Goal: Task Accomplishment & Management: Manage account settings

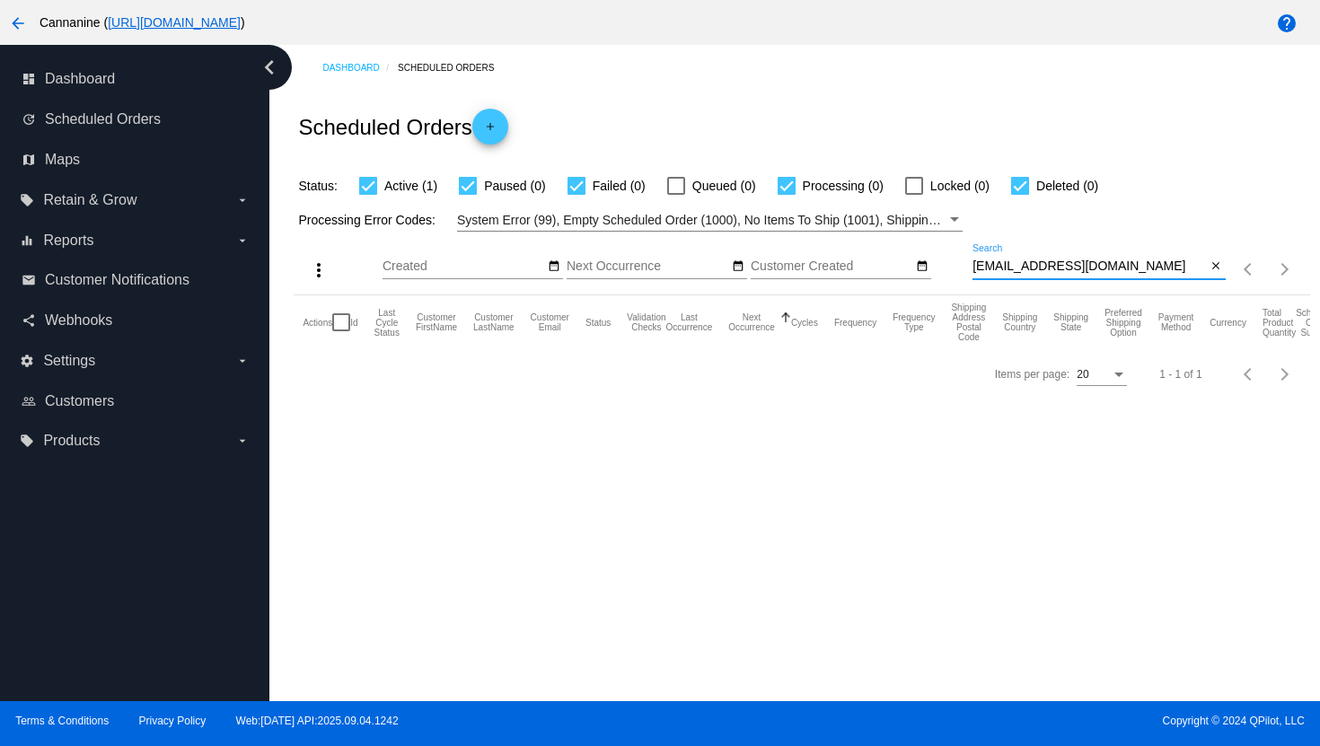
click at [1043, 265] on input "[EMAIL_ADDRESS][DOMAIN_NAME]" at bounding box center [1090, 267] width 234 height 14
paste input "baird3250@g"
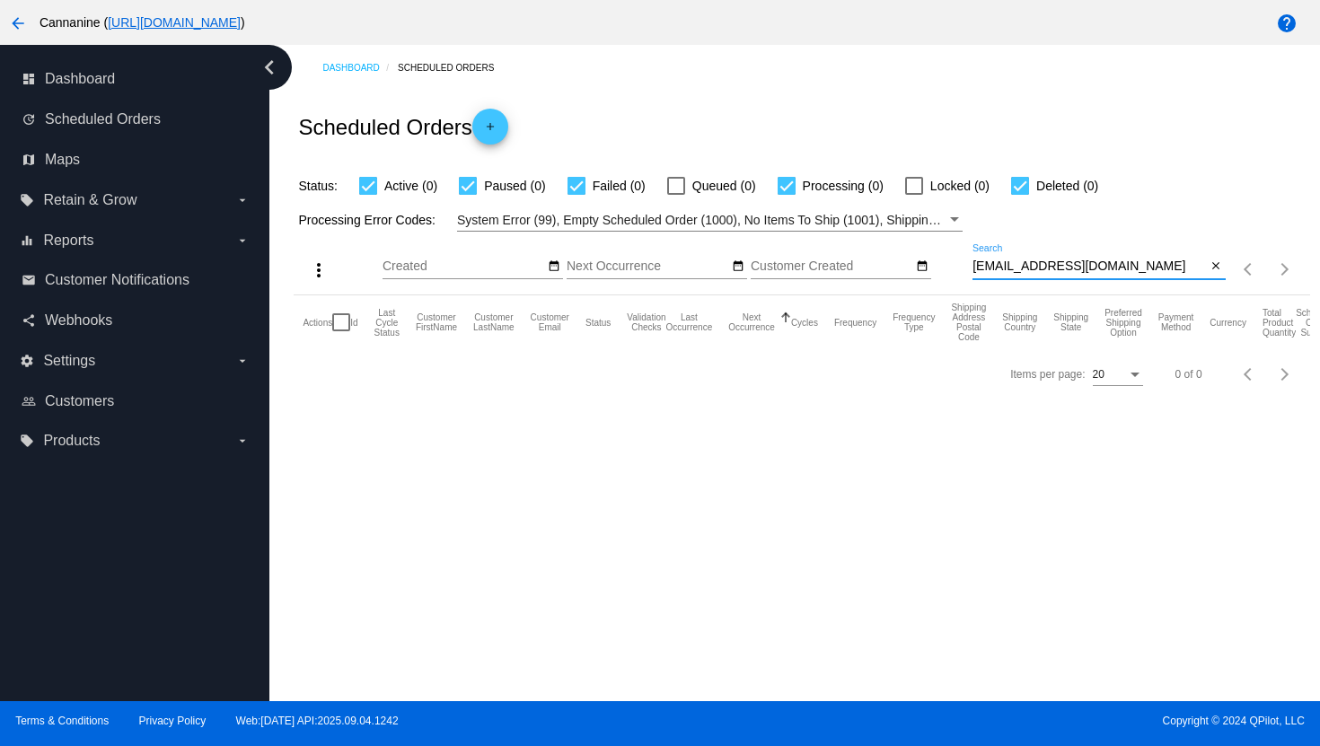
type input "[EMAIL_ADDRESS][DOMAIN_NAME]"
click at [23, 26] on mat-icon "arrow_back" at bounding box center [18, 24] width 22 height 22
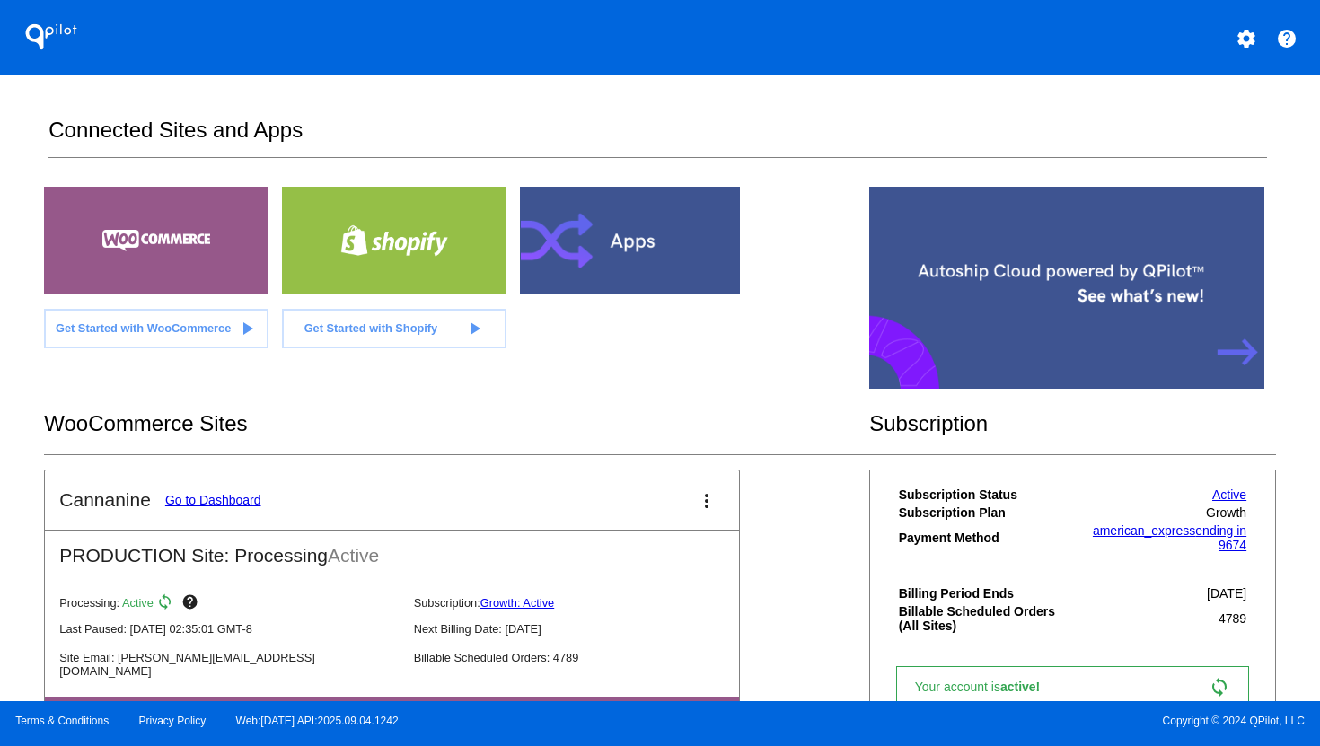
click at [1253, 42] on mat-icon "settings" at bounding box center [1247, 39] width 22 height 22
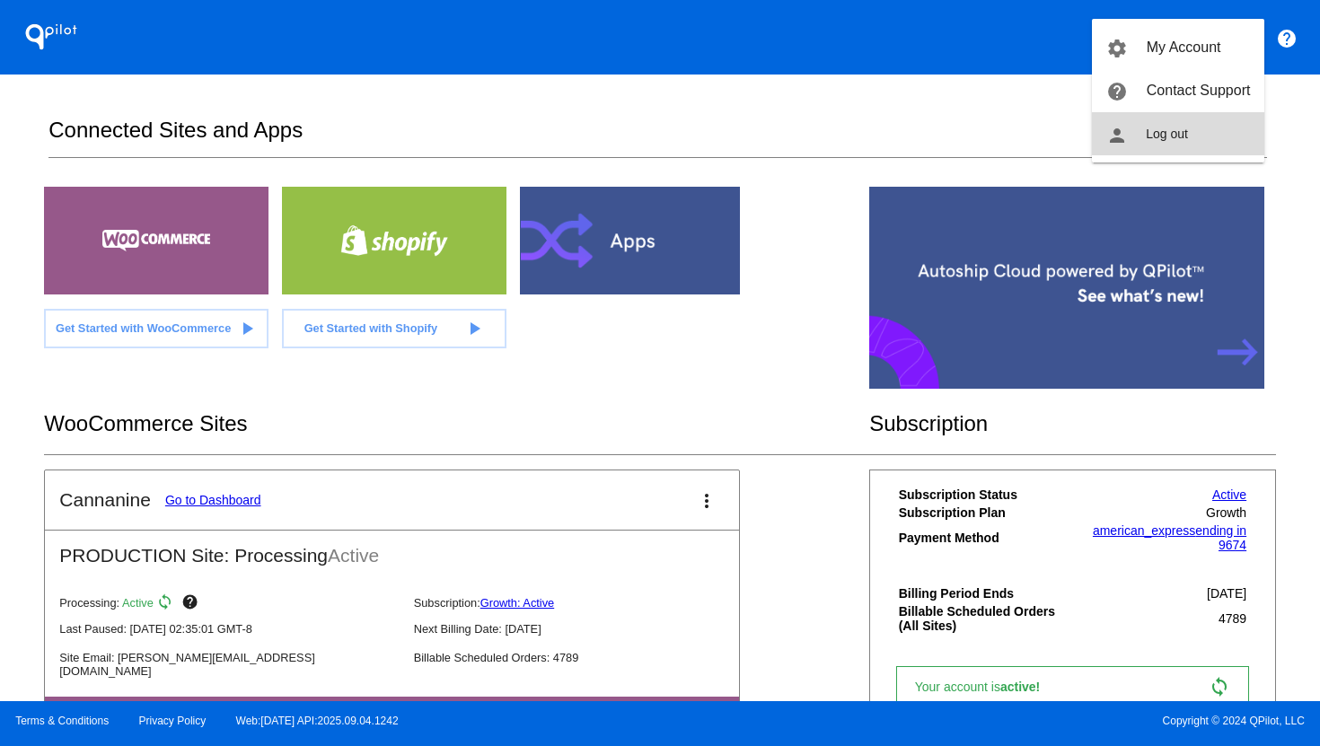
click at [1225, 132] on button "person Log out" at bounding box center [1178, 133] width 172 height 43
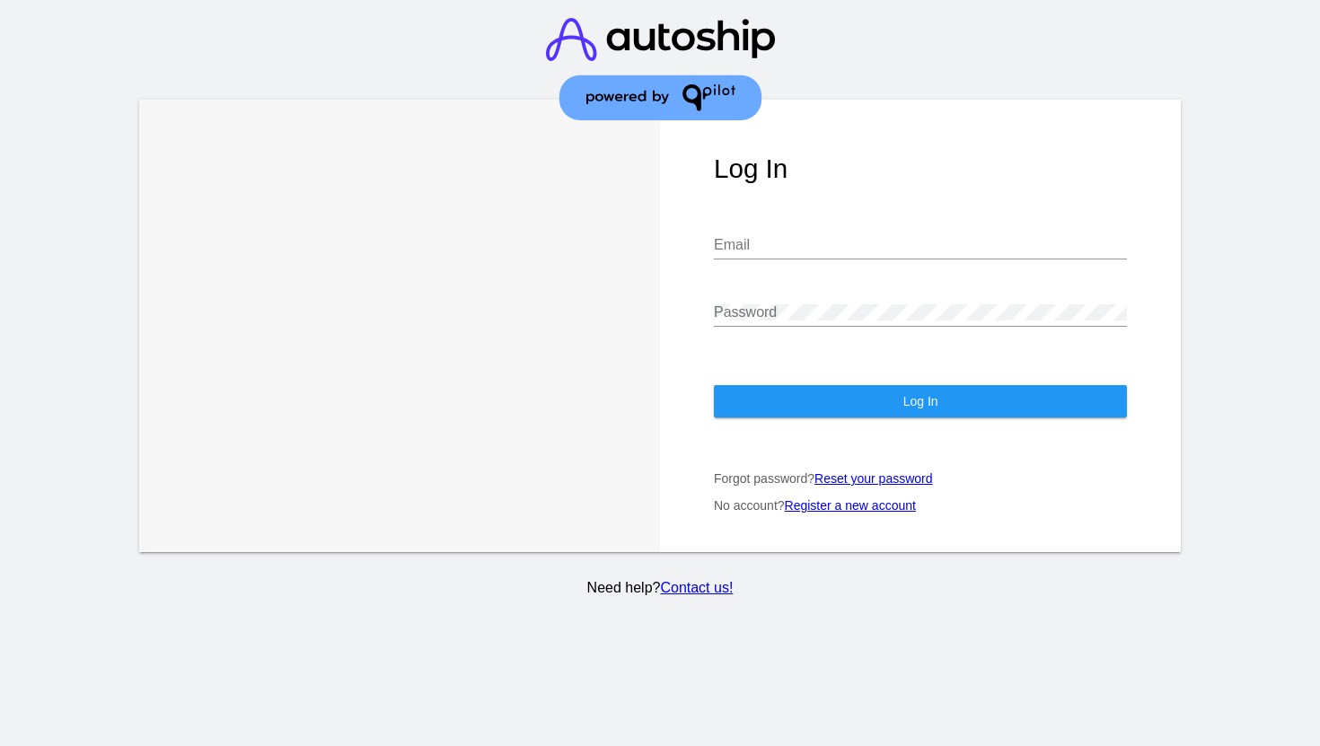
click at [890, 255] on div "Email" at bounding box center [920, 239] width 413 height 40
type input "[EMAIL_ADDRESS][DOMAIN_NAME]"
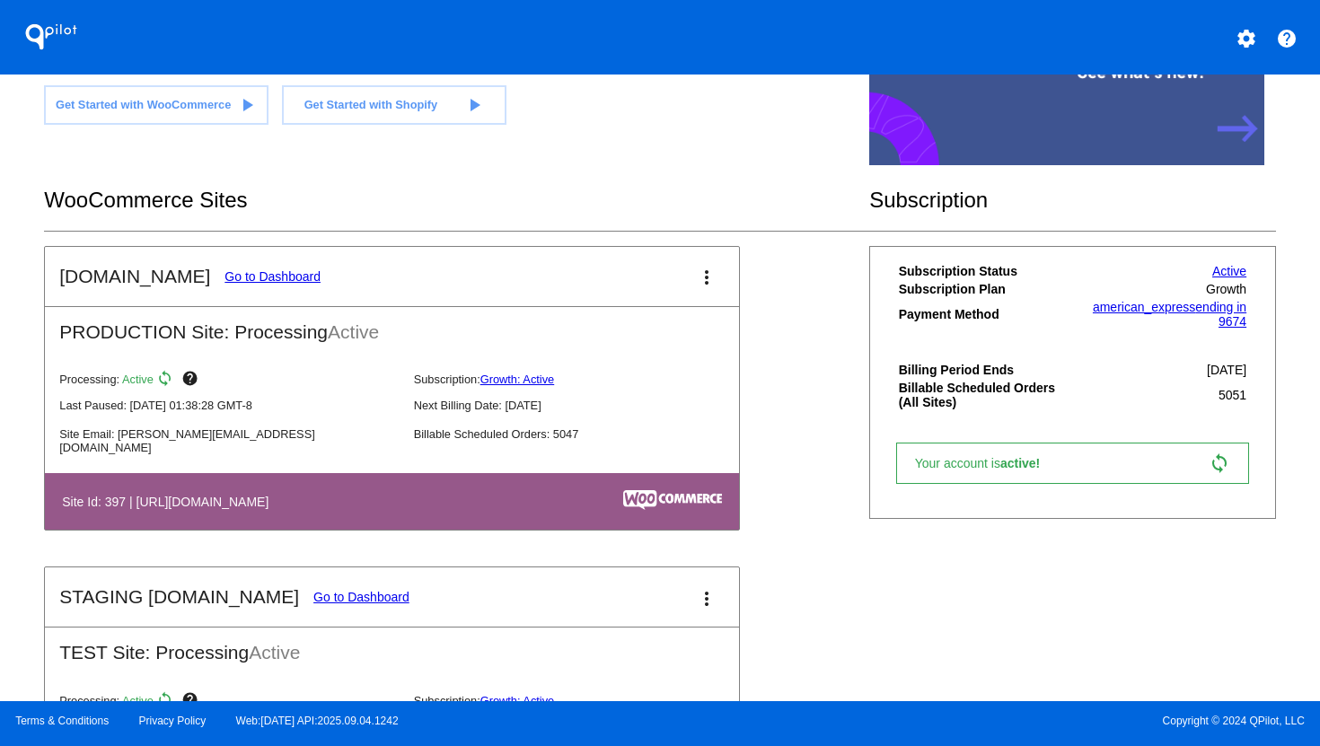
scroll to position [142, 0]
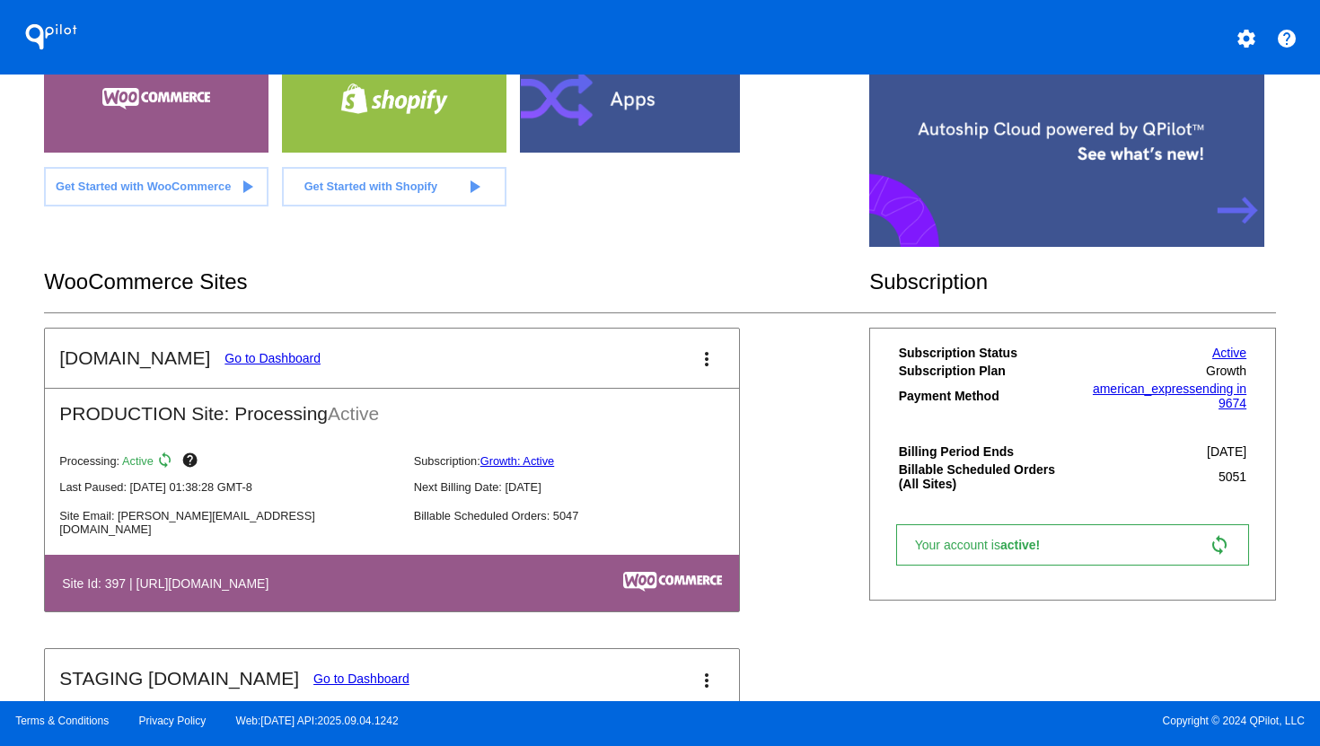
click at [247, 358] on link "Go to Dashboard" at bounding box center [273, 358] width 96 height 14
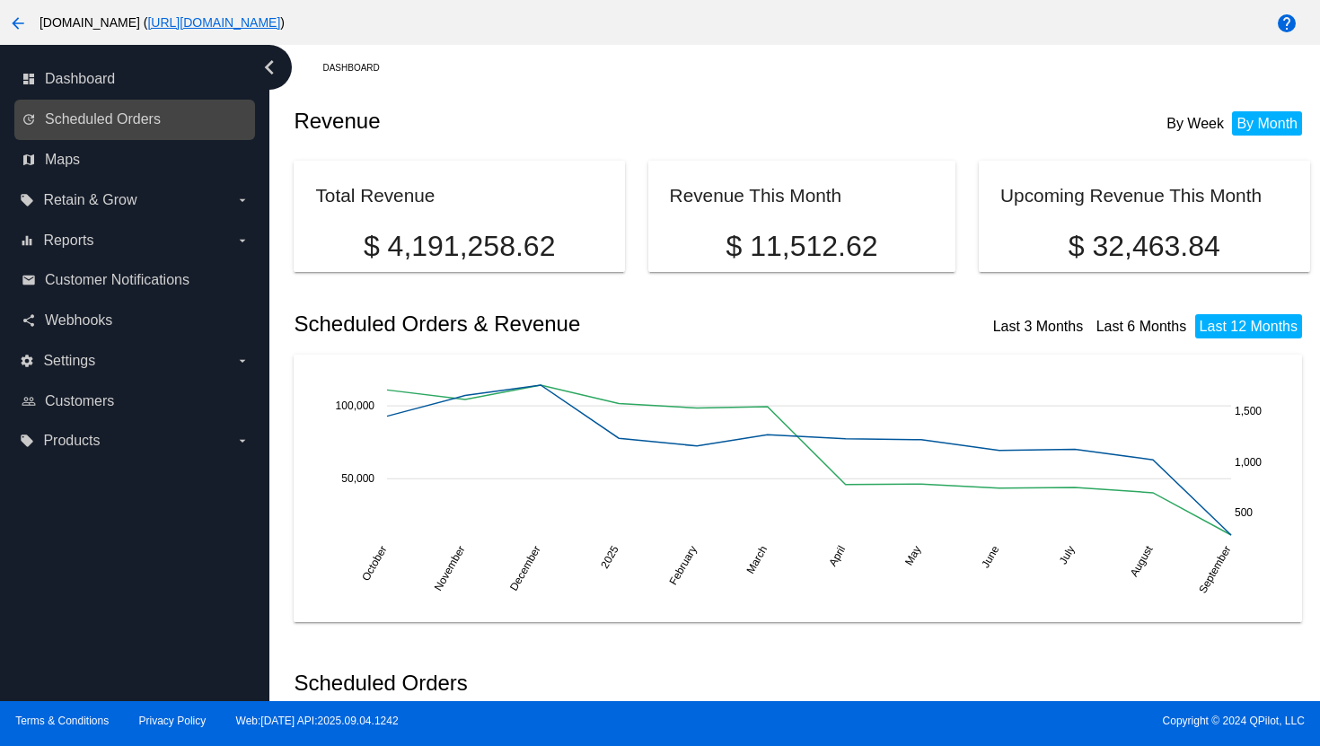
click at [172, 127] on link "update Scheduled Orders" at bounding box center [136, 119] width 228 height 29
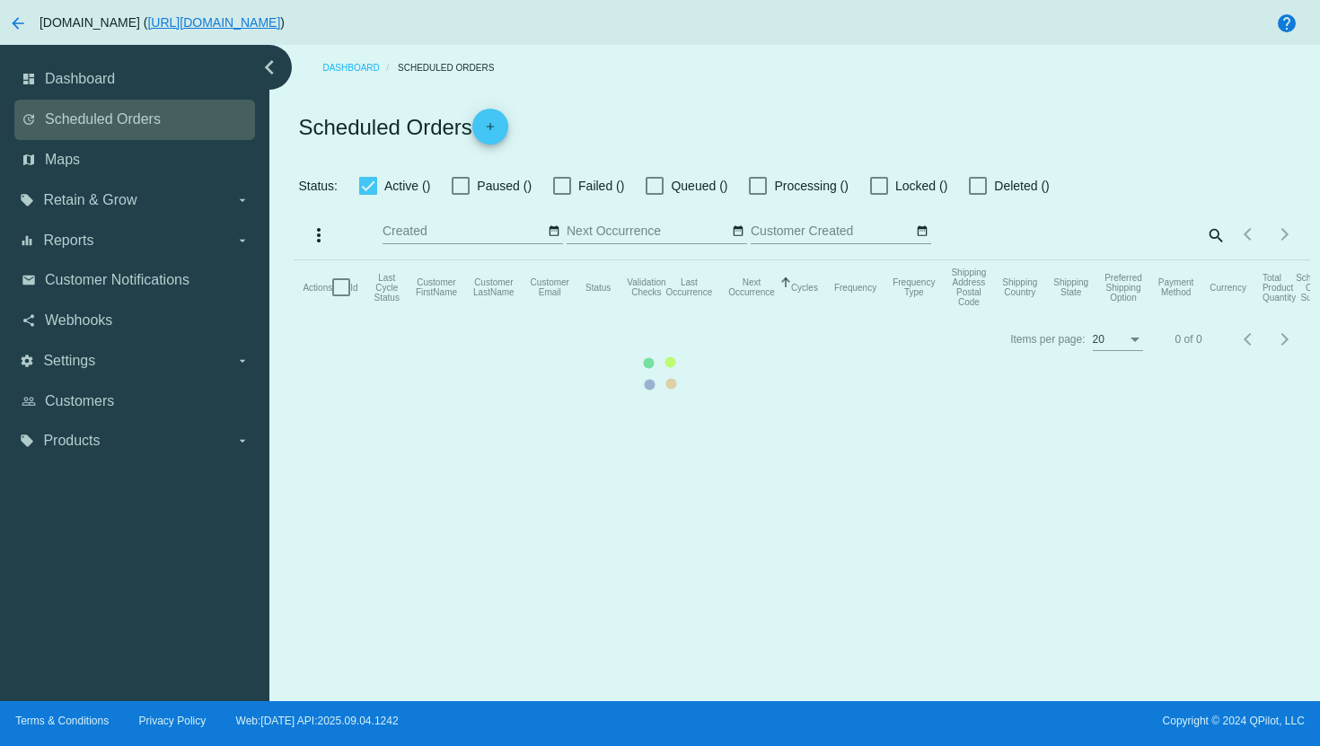
checkbox input "true"
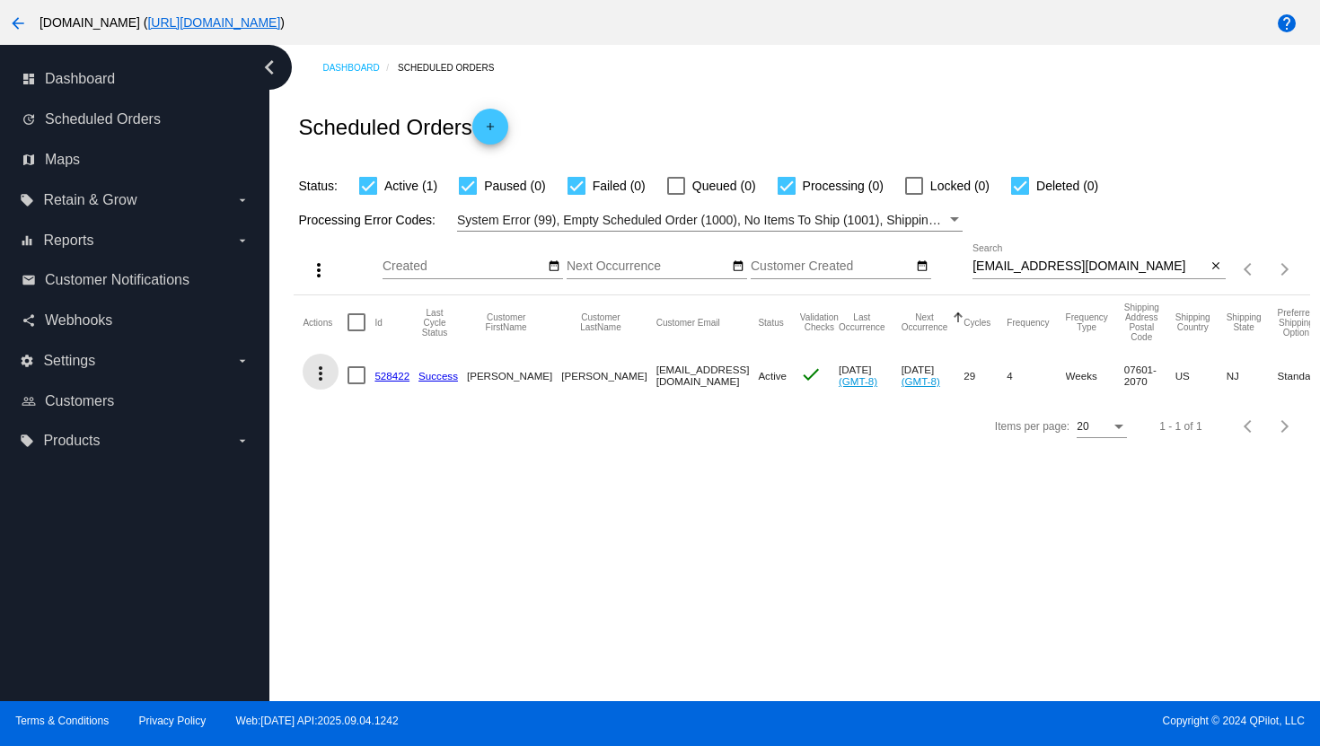
click at [321, 374] on mat-icon "more_vert" at bounding box center [321, 374] width 22 height 22
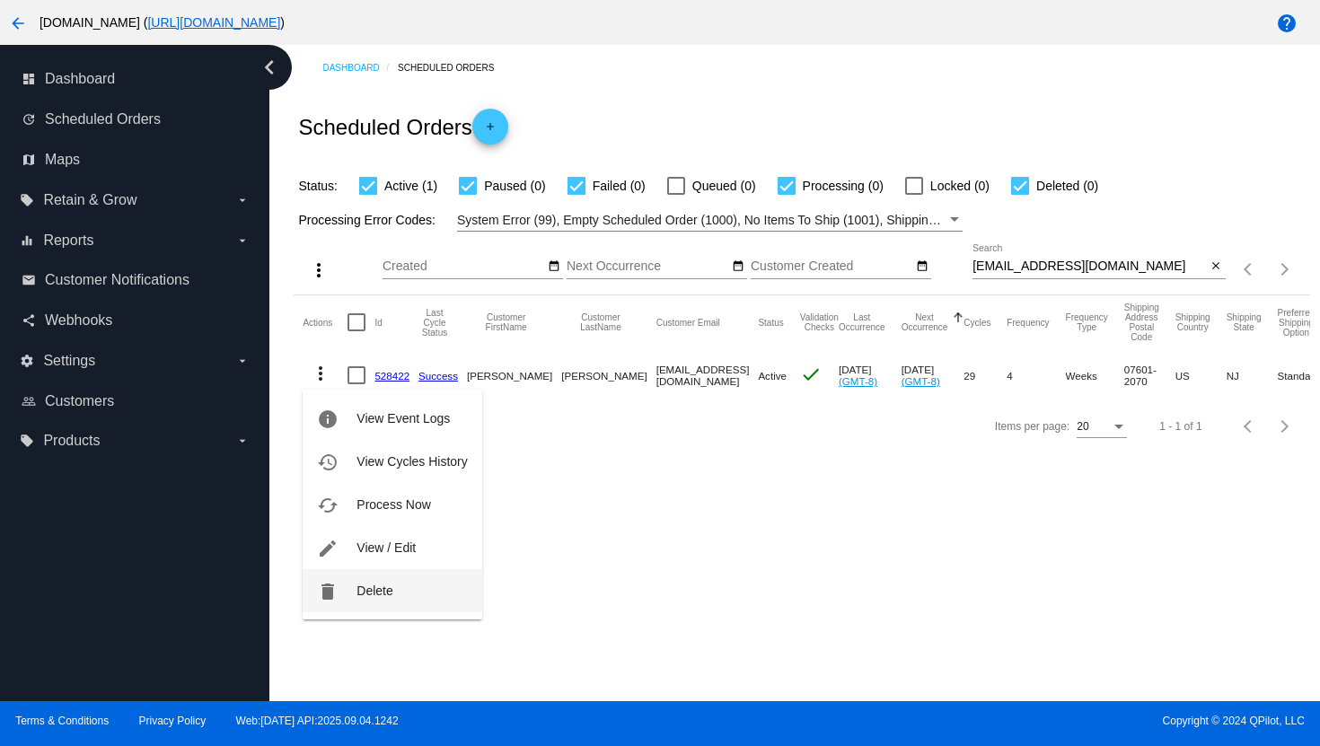
click at [366, 586] on span "Delete" at bounding box center [375, 591] width 36 height 14
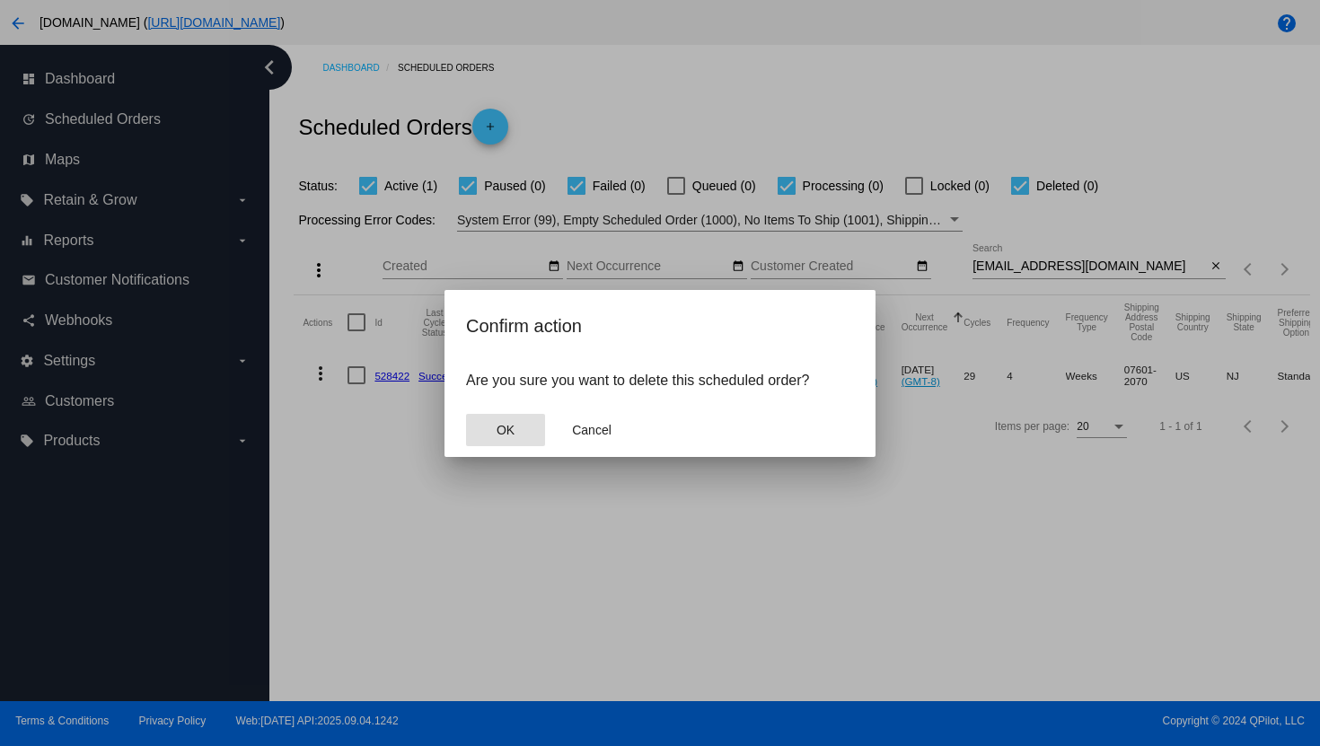
click at [502, 416] on button "OK" at bounding box center [505, 430] width 79 height 32
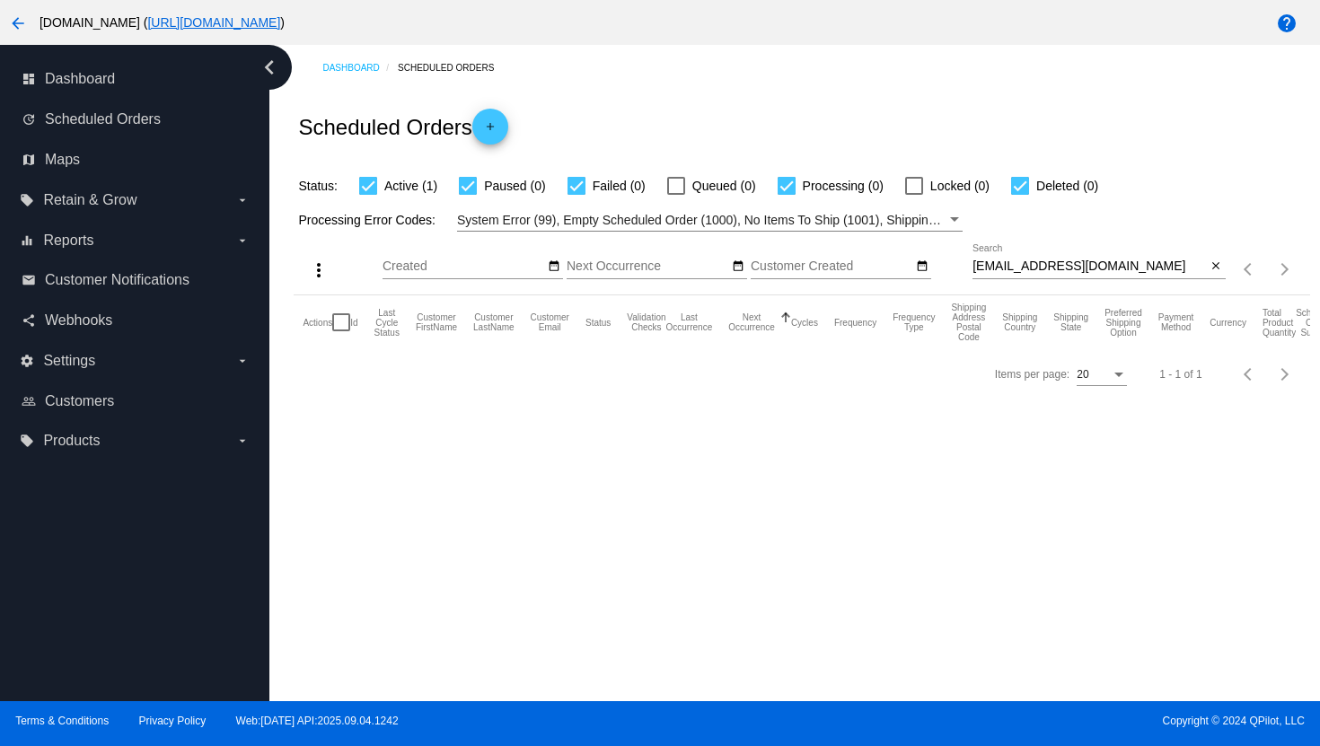
click at [993, 264] on input "[EMAIL_ADDRESS][DOMAIN_NAME]" at bounding box center [1090, 267] width 234 height 14
paste input "[EMAIL_ADDRESS][DOMAIN_NAME]"
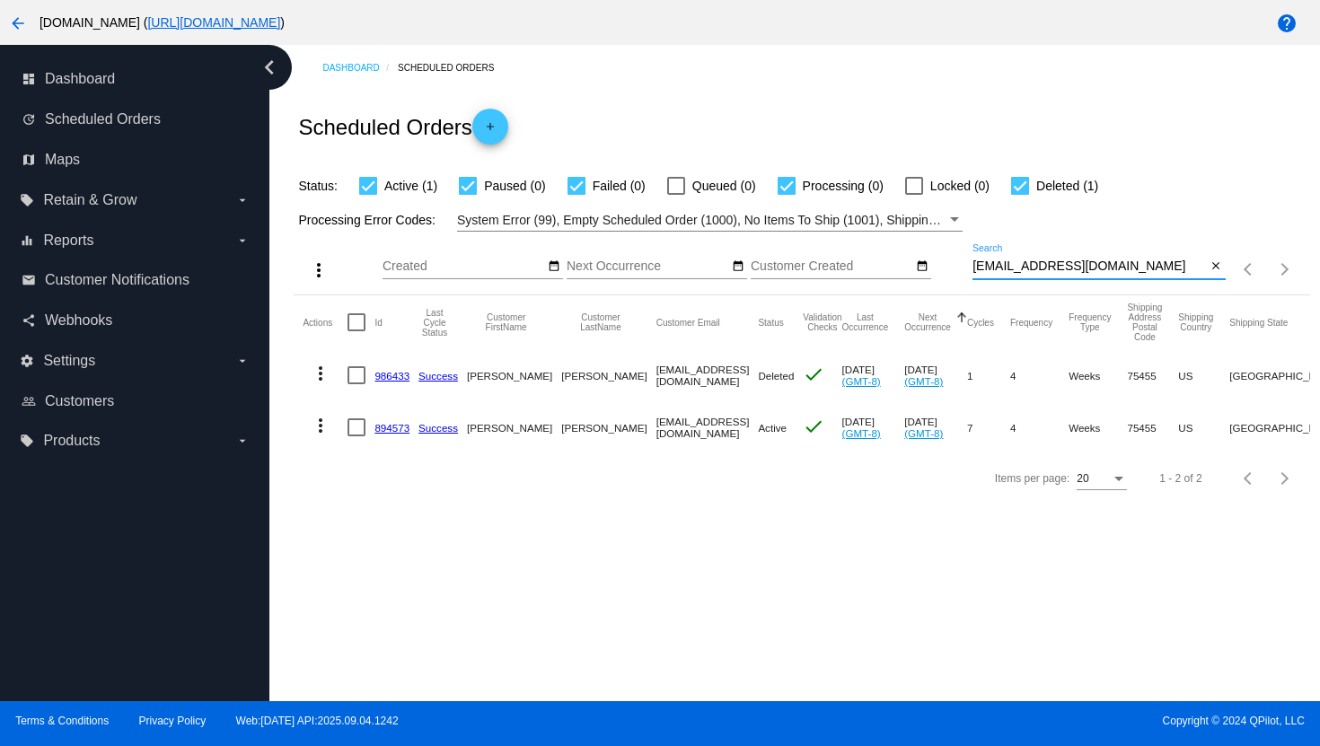
type input "[EMAIL_ADDRESS][DOMAIN_NAME]"
click at [316, 422] on mat-icon "more_vert" at bounding box center [321, 426] width 22 height 22
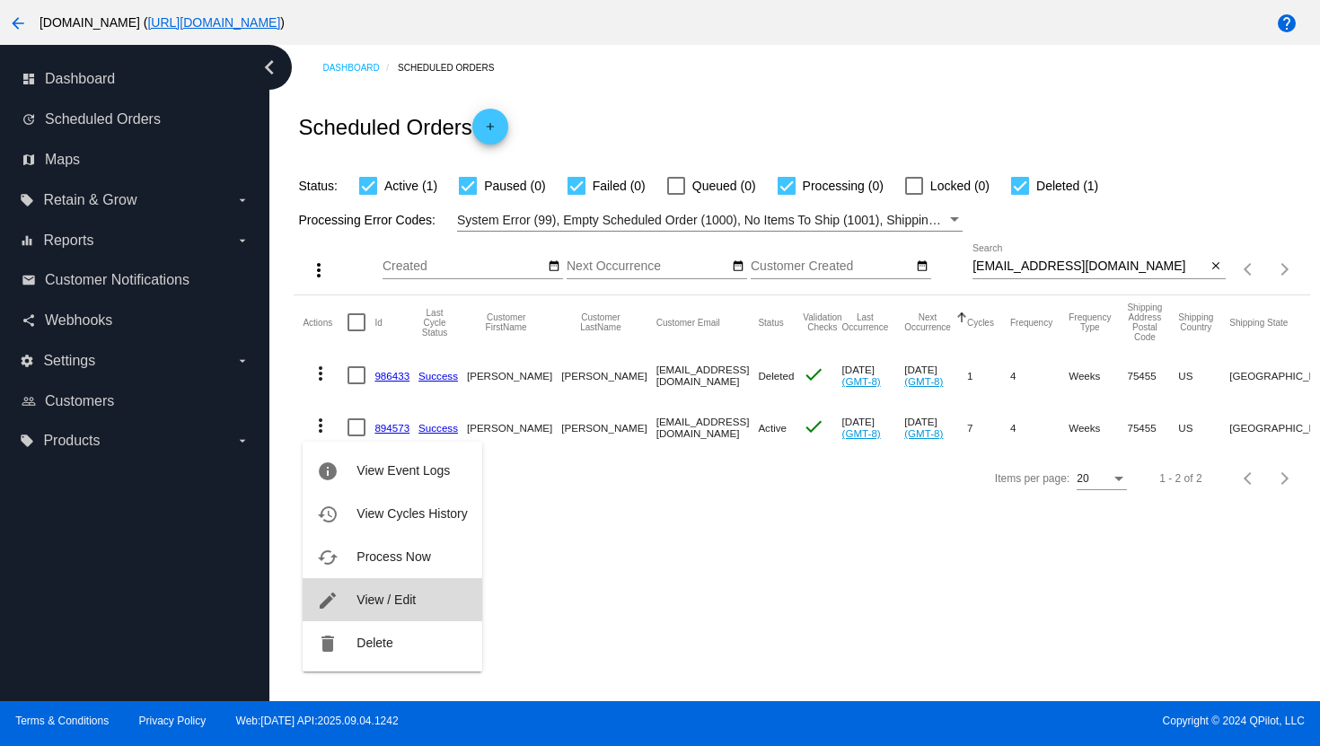
click at [370, 593] on span "View / Edit" at bounding box center [386, 600] width 59 height 14
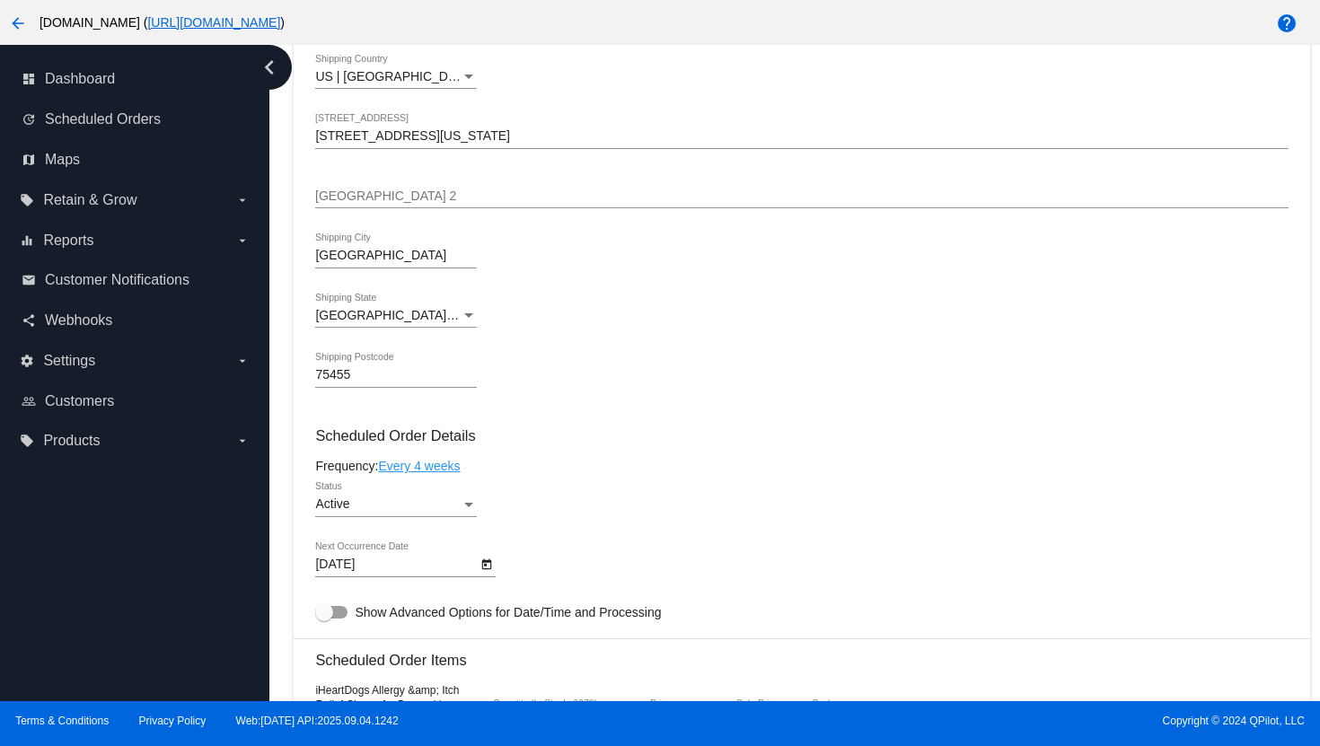
scroll to position [704, 0]
click at [437, 473] on link "Every 4 weeks" at bounding box center [419, 466] width 82 height 14
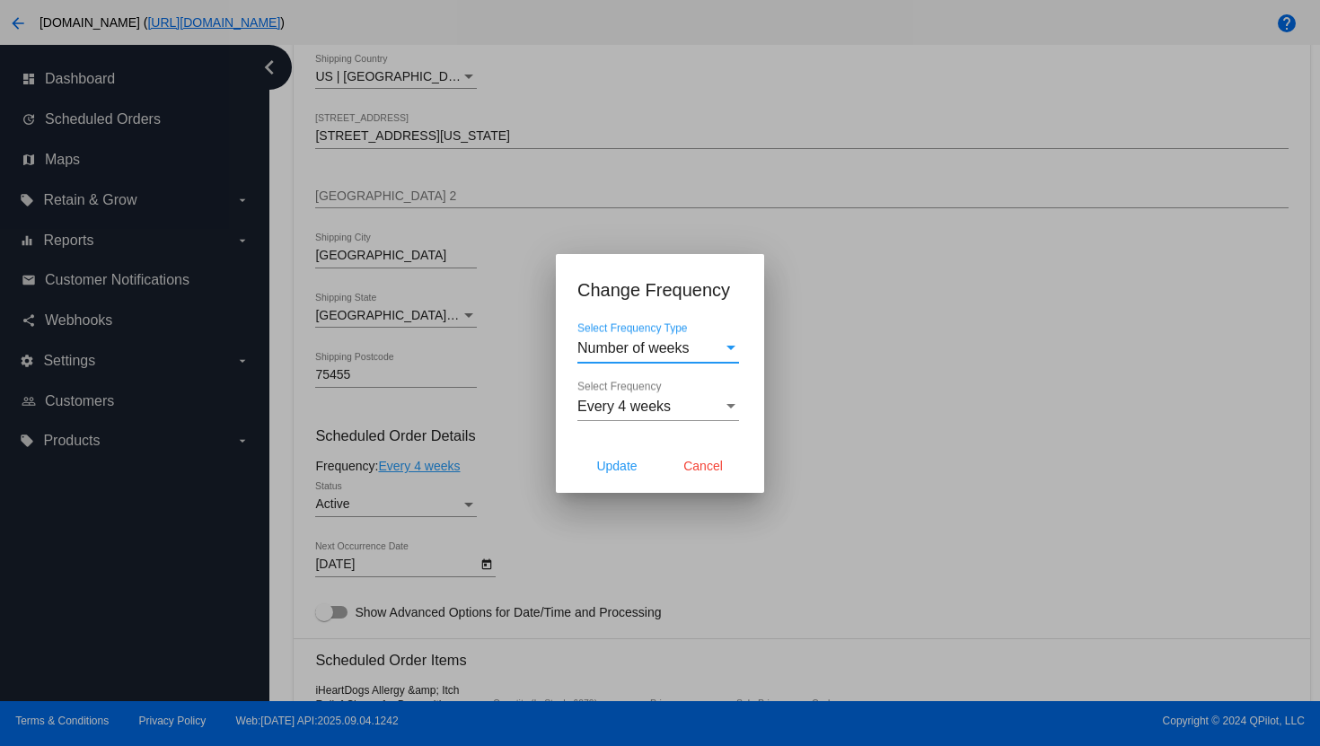
click at [674, 410] on div "Every 4 weeks" at bounding box center [649, 407] width 145 height 16
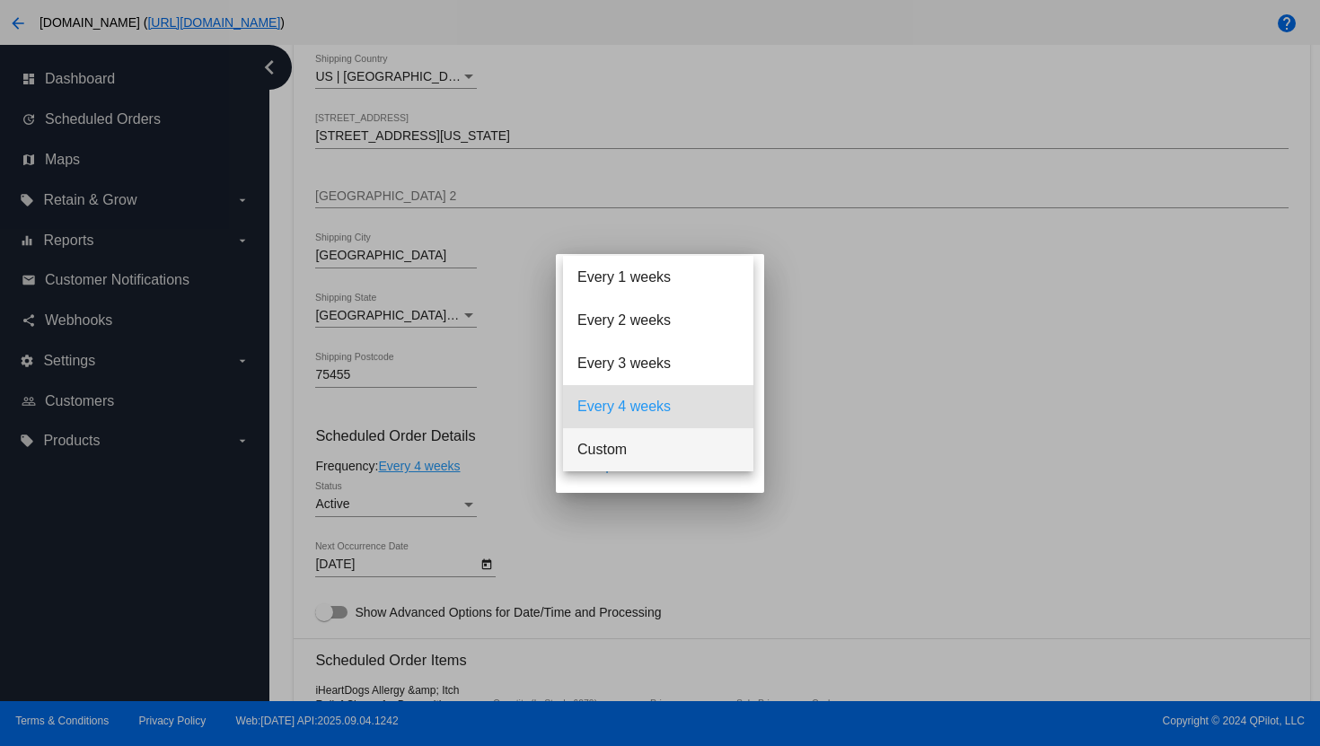
click at [628, 443] on span "Custom" at bounding box center [658, 449] width 162 height 43
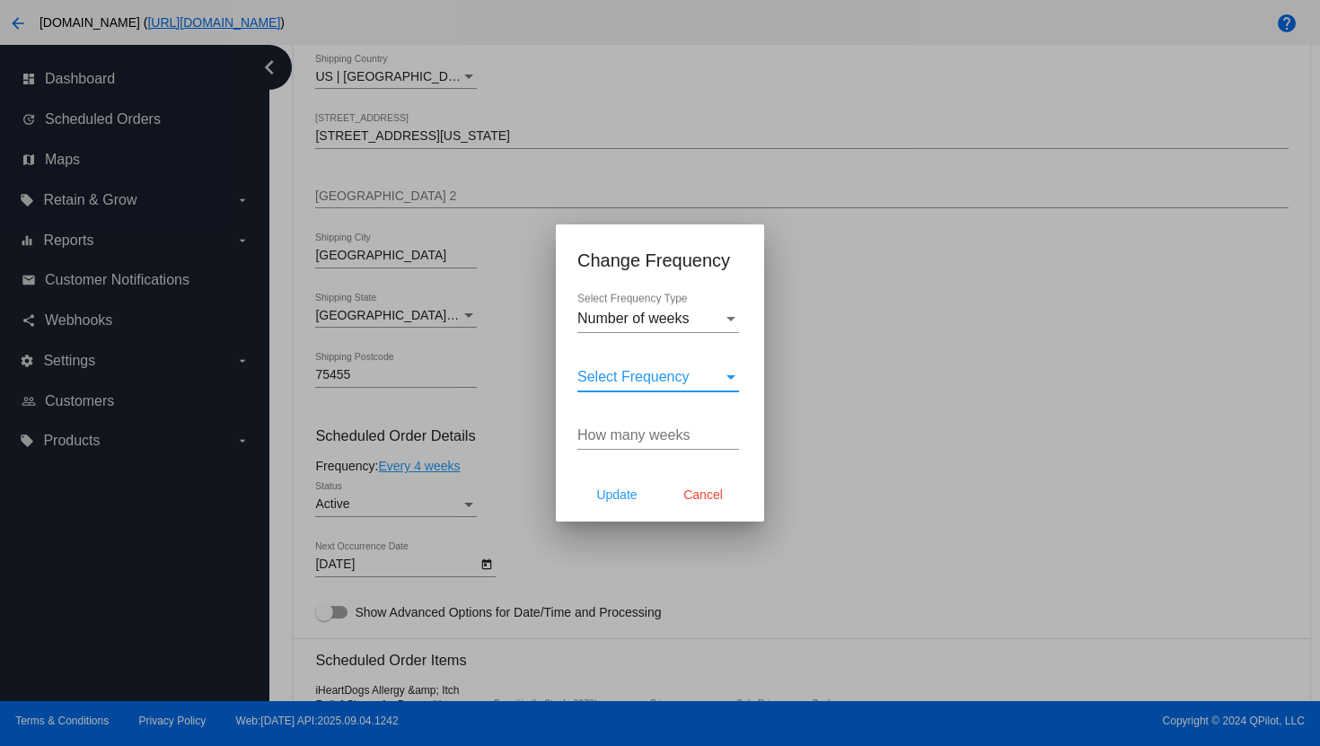
click at [630, 441] on input "How many weeks" at bounding box center [658, 435] width 162 height 16
type input "6"
click at [636, 492] on span "Update" at bounding box center [616, 495] width 40 height 14
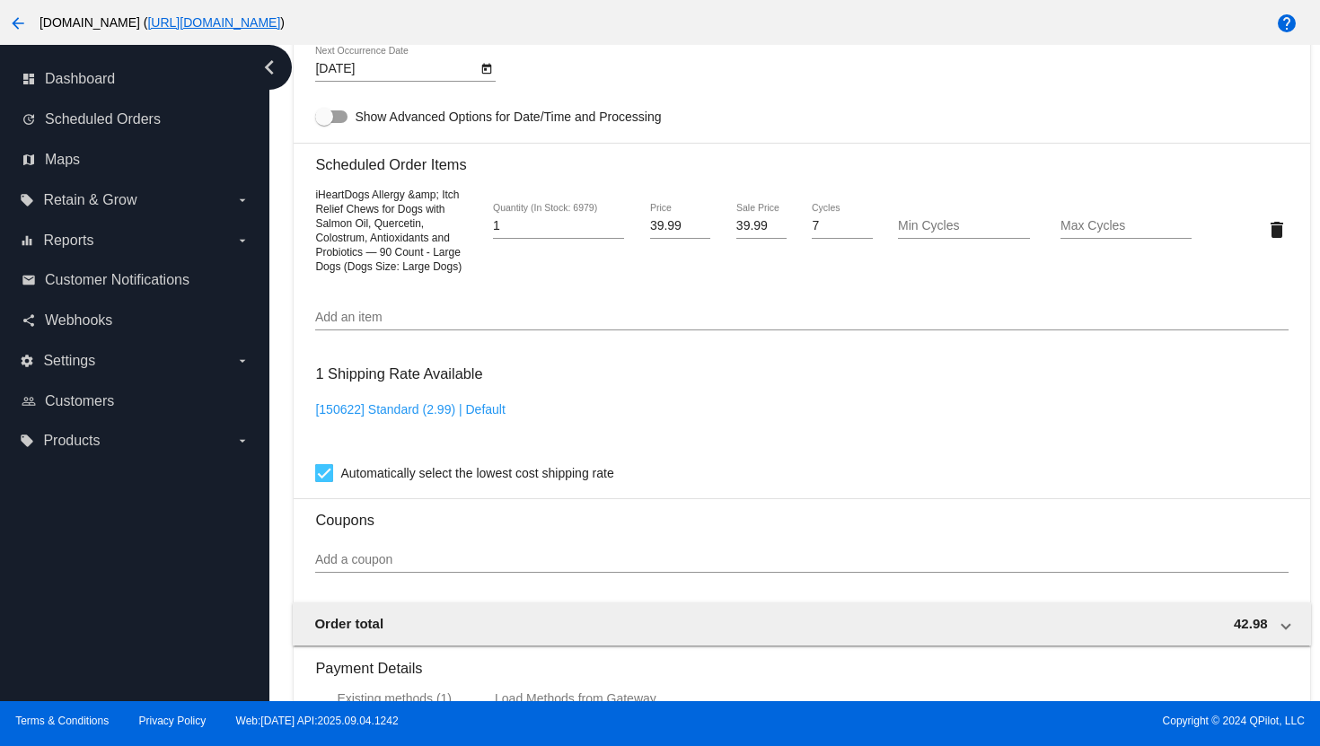
type input "[DATE]"
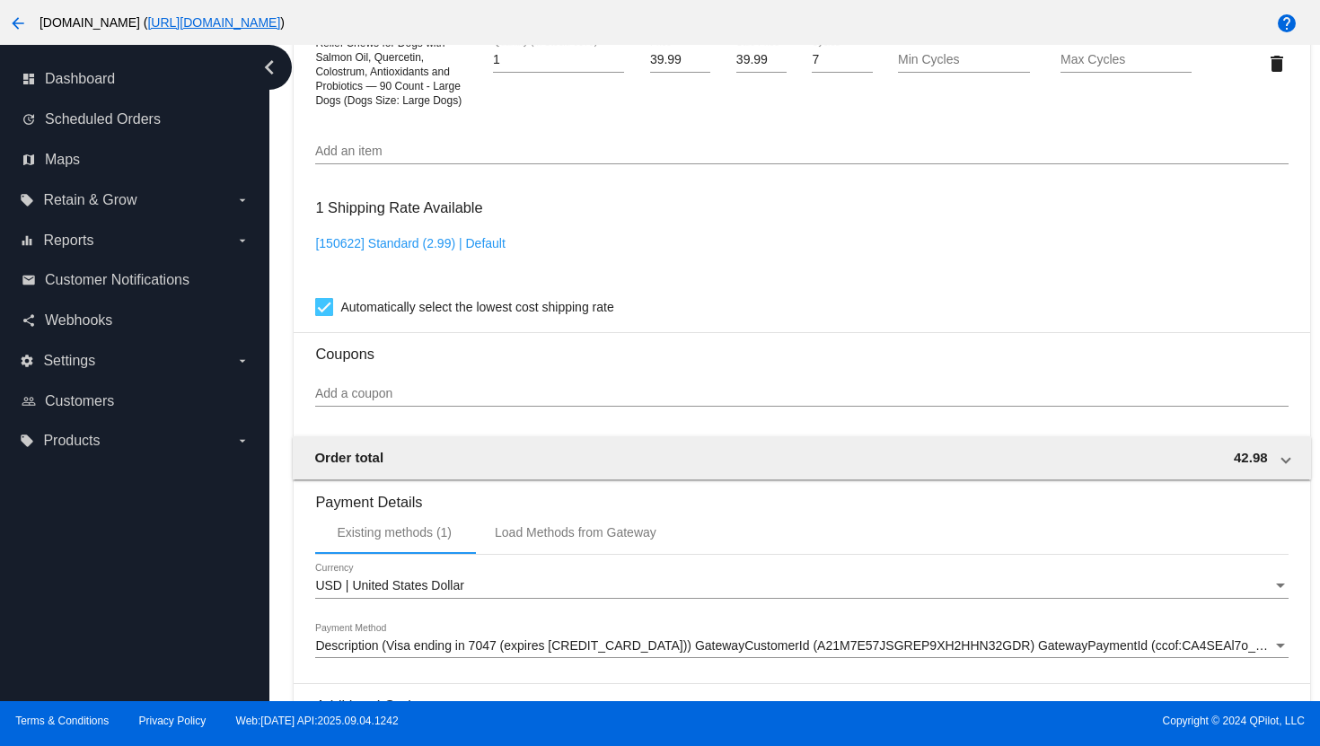
scroll to position [1623, 0]
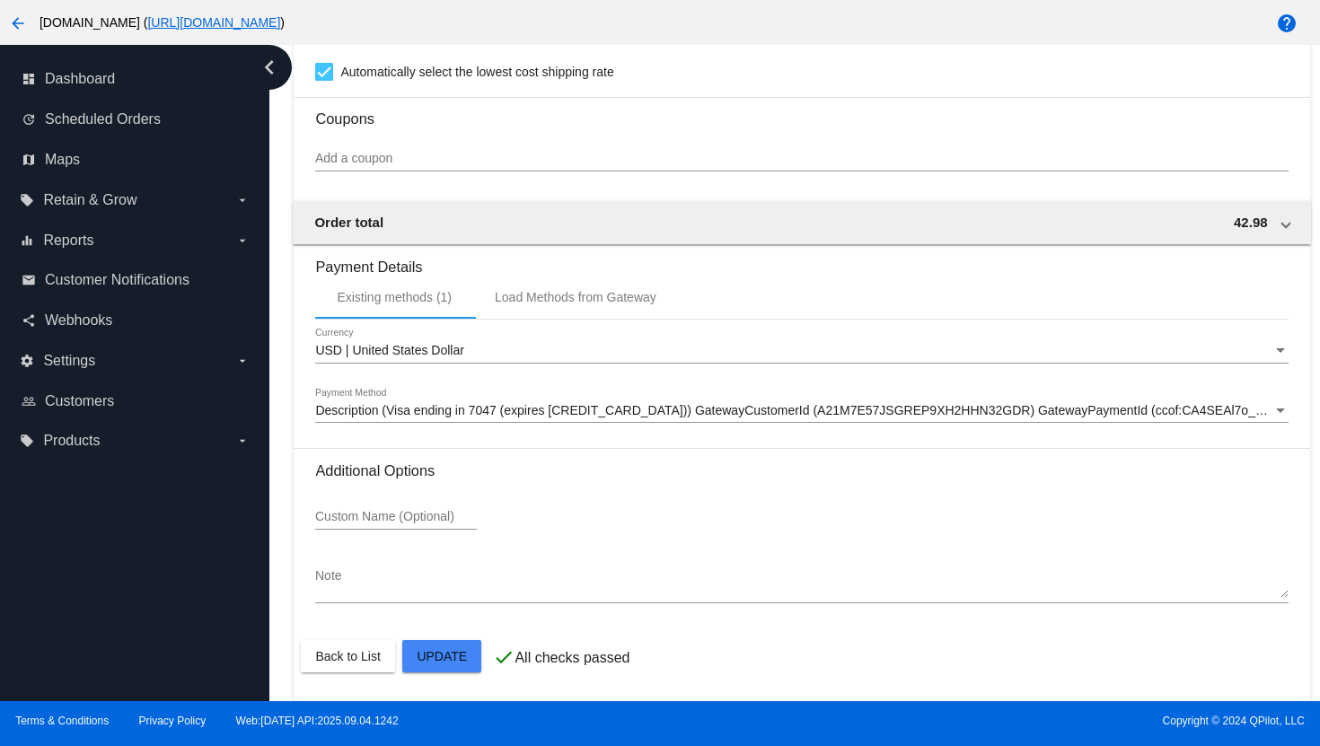
drag, startPoint x: 453, startPoint y: 647, endPoint x: 448, endPoint y: 589, distance: 57.7
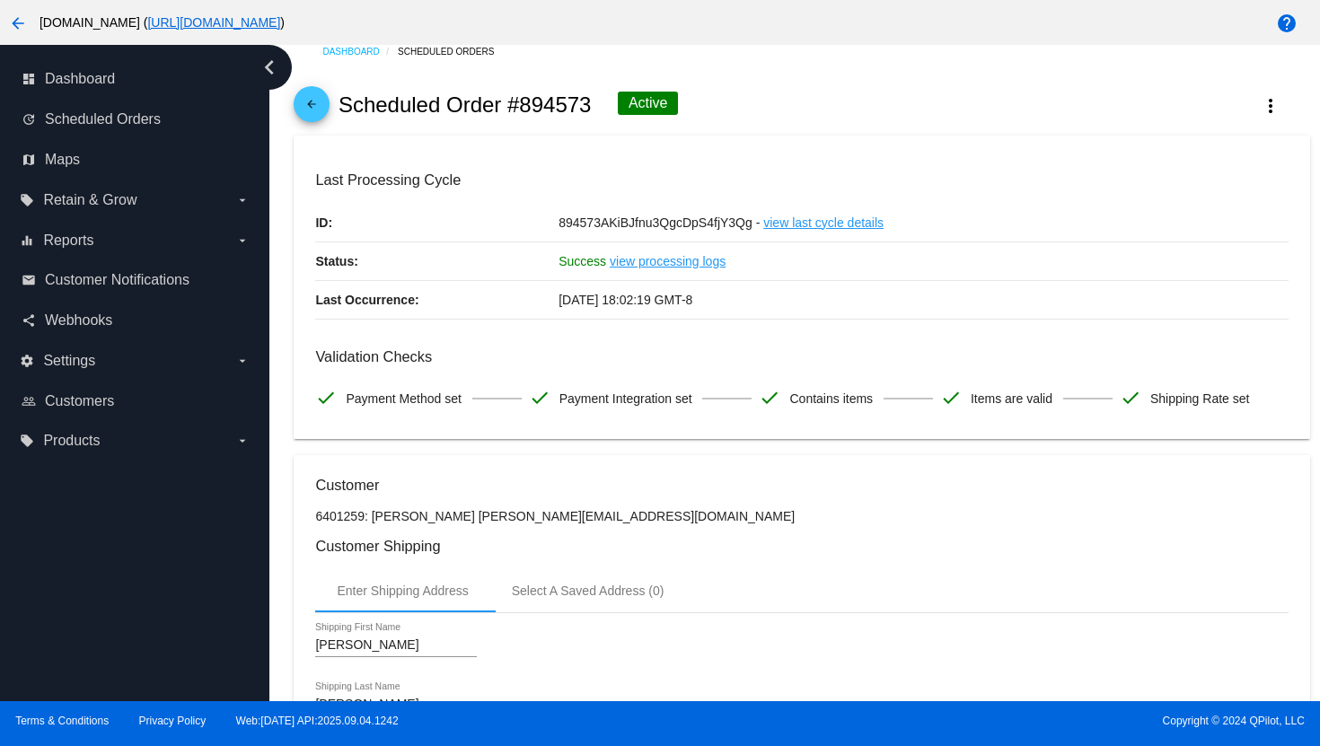
scroll to position [0, 0]
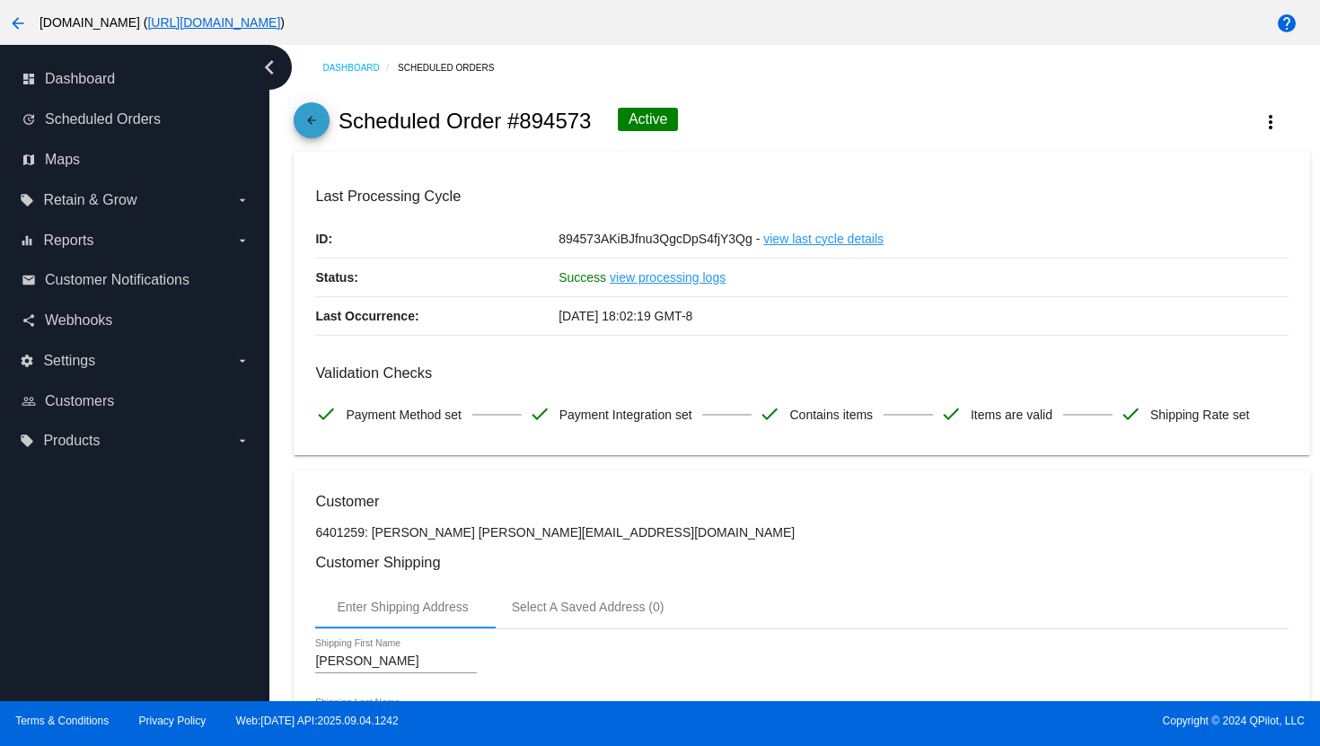
click at [313, 127] on mat-icon "arrow_back" at bounding box center [312, 125] width 22 height 22
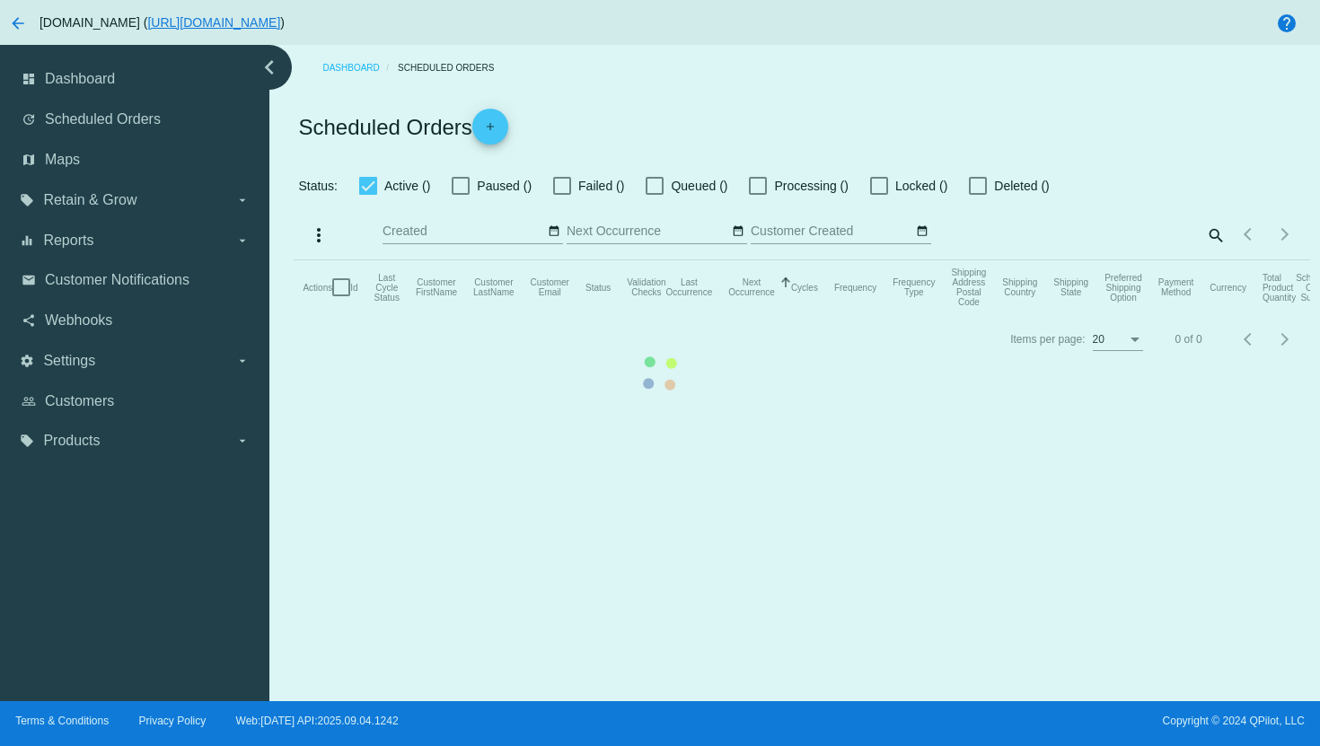
checkbox input "true"
